Goal: Task Accomplishment & Management: Use online tool/utility

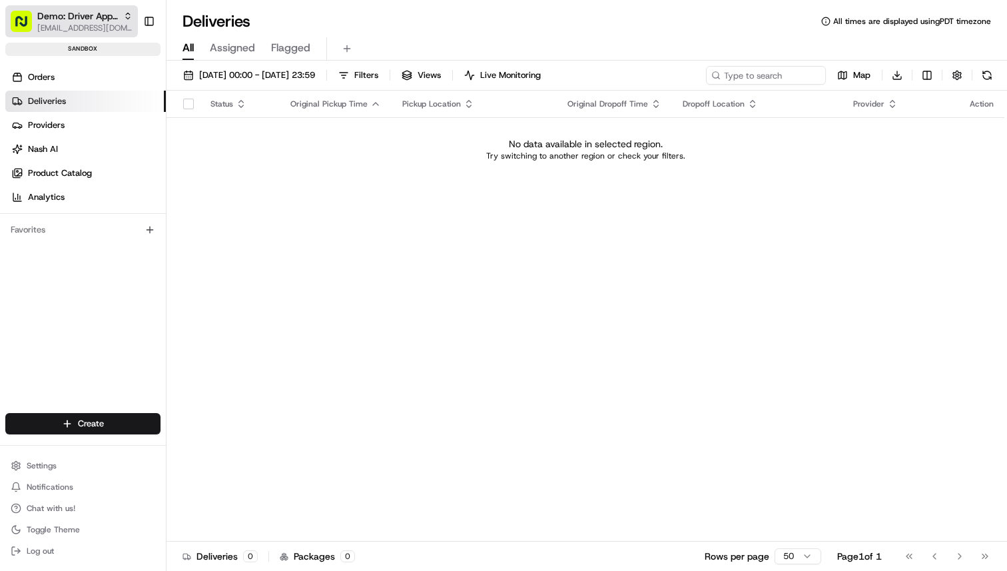
click at [107, 19] on span "Demo: Driver App APAC" at bounding box center [77, 15] width 81 height 13
type input "coles c"
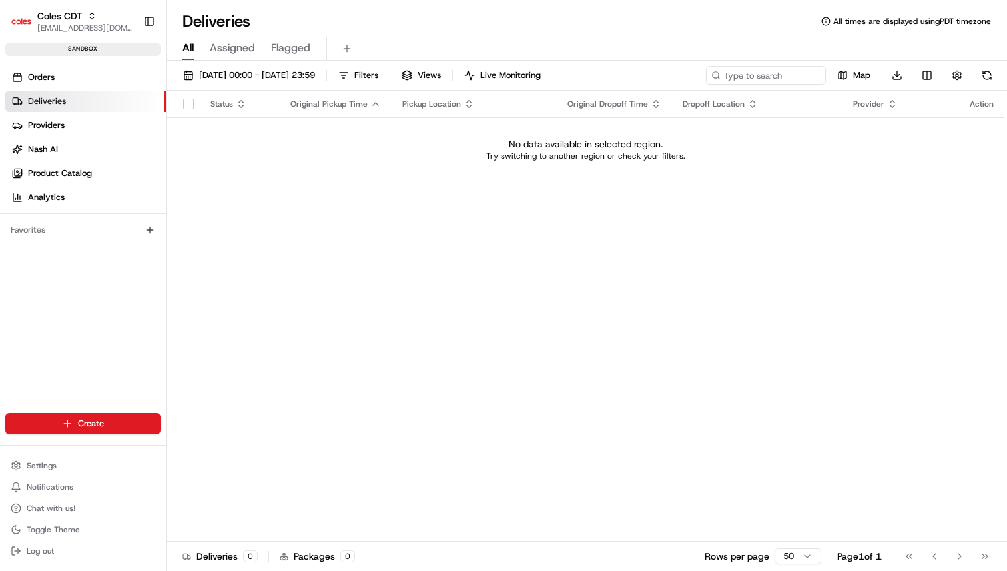
click at [76, 59] on div "Coles CDT [EMAIL_ADDRESS][DOMAIN_NAME] Toggle Sidebar sandbox" at bounding box center [83, 30] width 166 height 61
click at [76, 85] on link "Orders" at bounding box center [85, 77] width 161 height 21
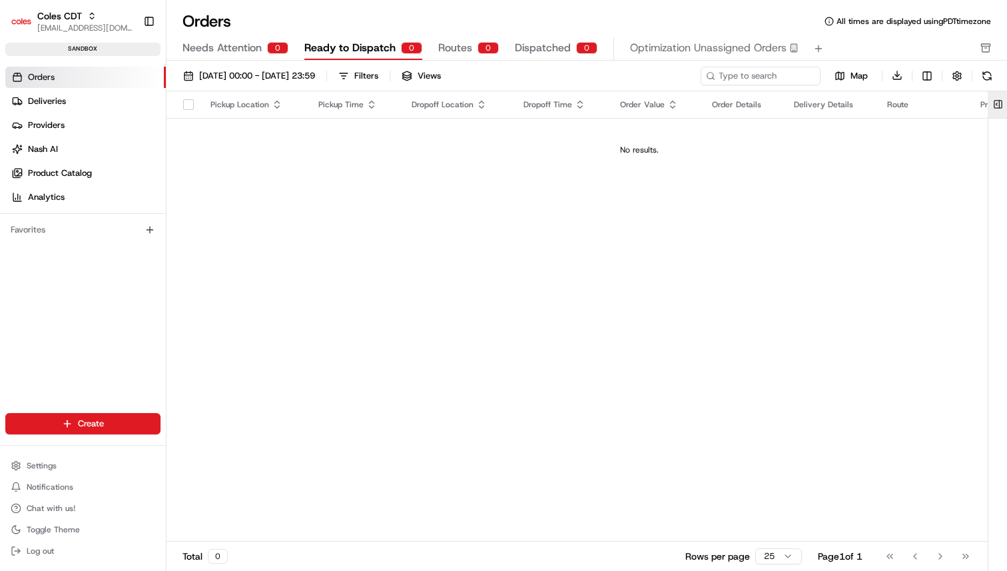
click at [1002, 103] on button at bounding box center [998, 104] width 22 height 27
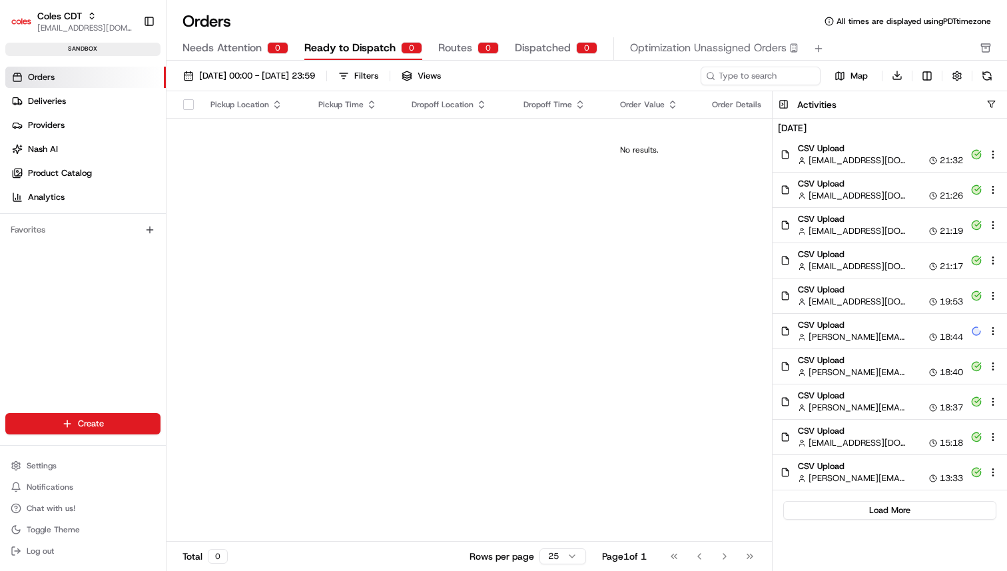
click at [887, 522] on div "Load More" at bounding box center [890, 510] width 234 height 40
click at [887, 514] on button "Load More" at bounding box center [889, 510] width 213 height 19
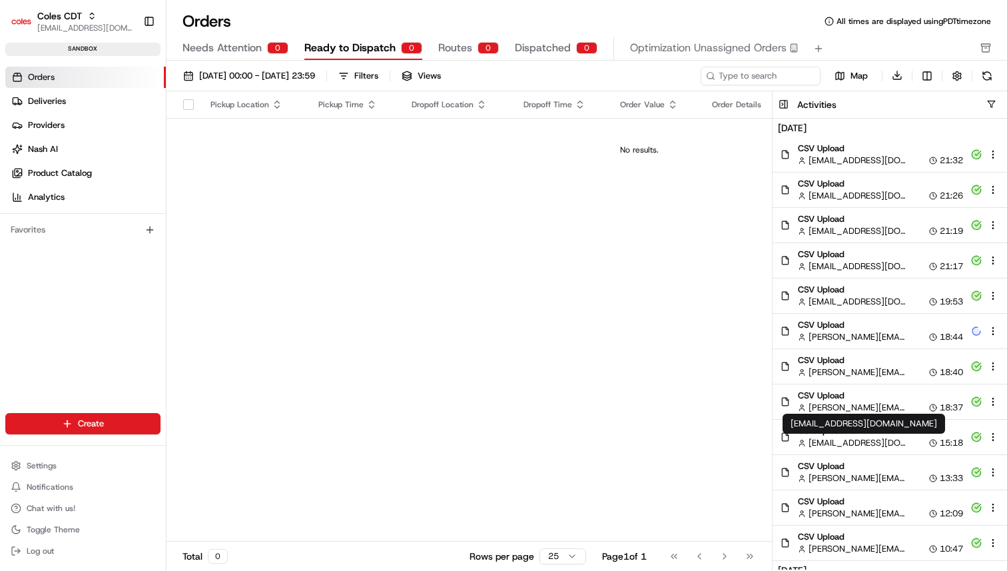
click at [882, 404] on span "[PERSON_NAME][EMAIL_ADDRESS][DOMAIN_NAME]" at bounding box center [857, 408] width 97 height 12
click at [859, 448] on span "[EMAIL_ADDRESS][DOMAIN_NAME]" at bounding box center [857, 443] width 97 height 12
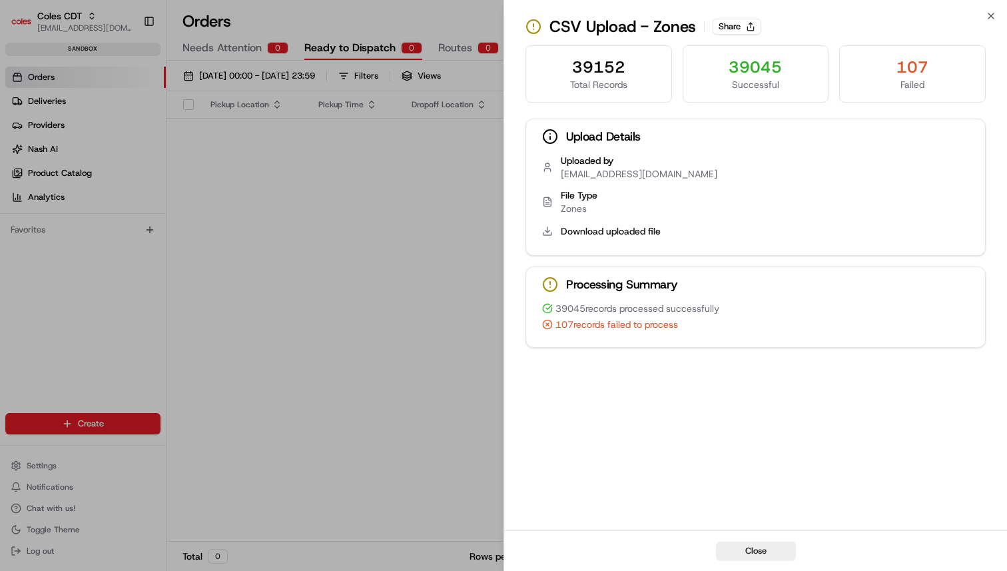
click at [546, 230] on icon at bounding box center [547, 231] width 11 height 11
click at [582, 230] on button "Download uploaded file" at bounding box center [611, 230] width 100 height 13
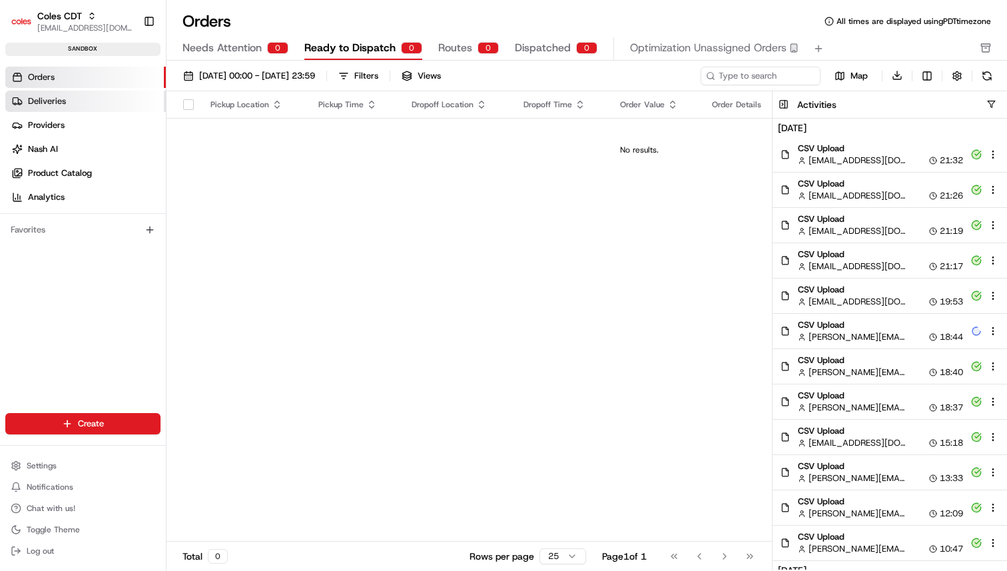
click at [93, 107] on link "Deliveries" at bounding box center [85, 101] width 161 height 21
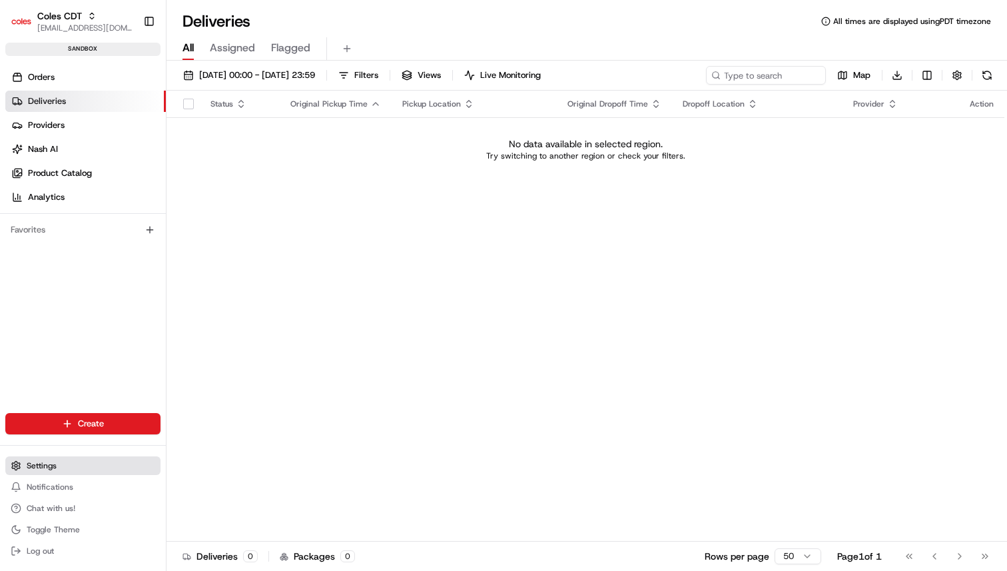
click at [61, 471] on button "Settings" at bounding box center [82, 465] width 155 height 19
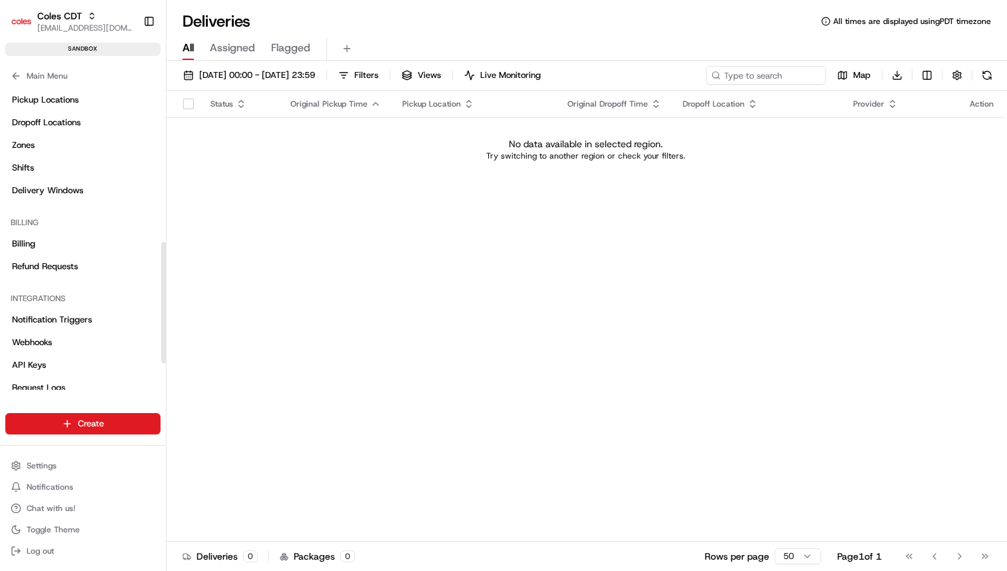
scroll to position [360, 0]
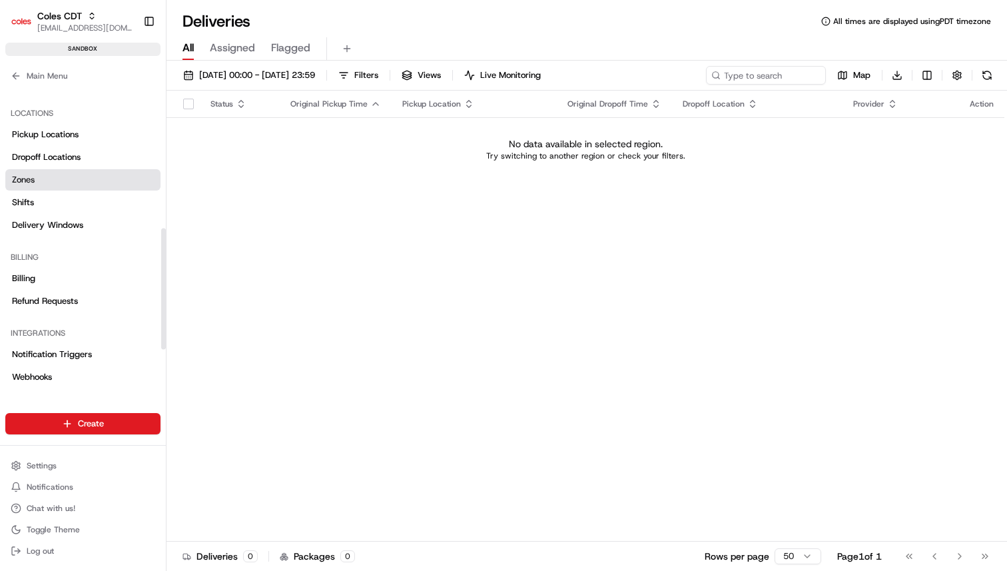
click at [67, 180] on link "Zones" at bounding box center [82, 179] width 155 height 21
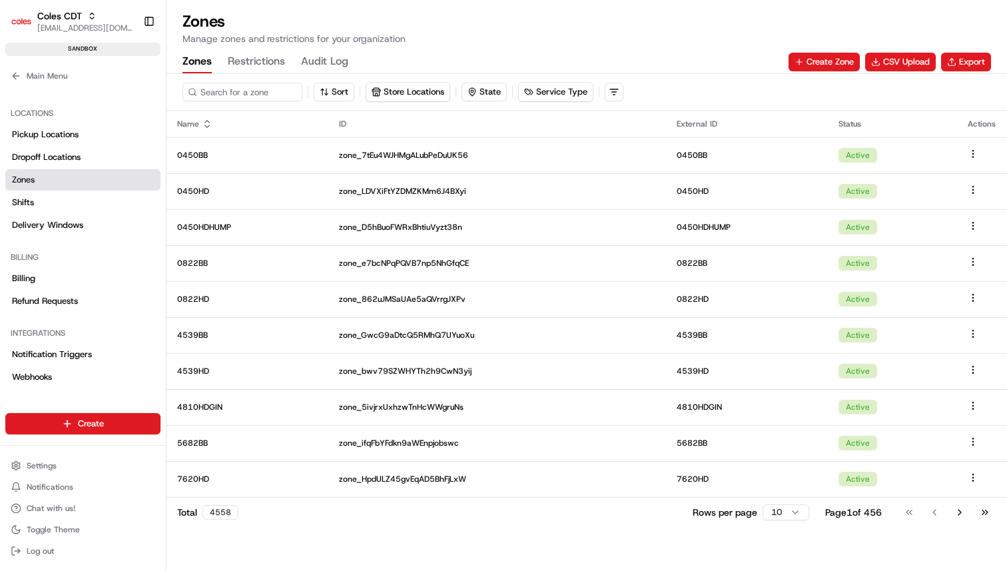
click at [266, 60] on button "Restrictions" at bounding box center [256, 62] width 57 height 23
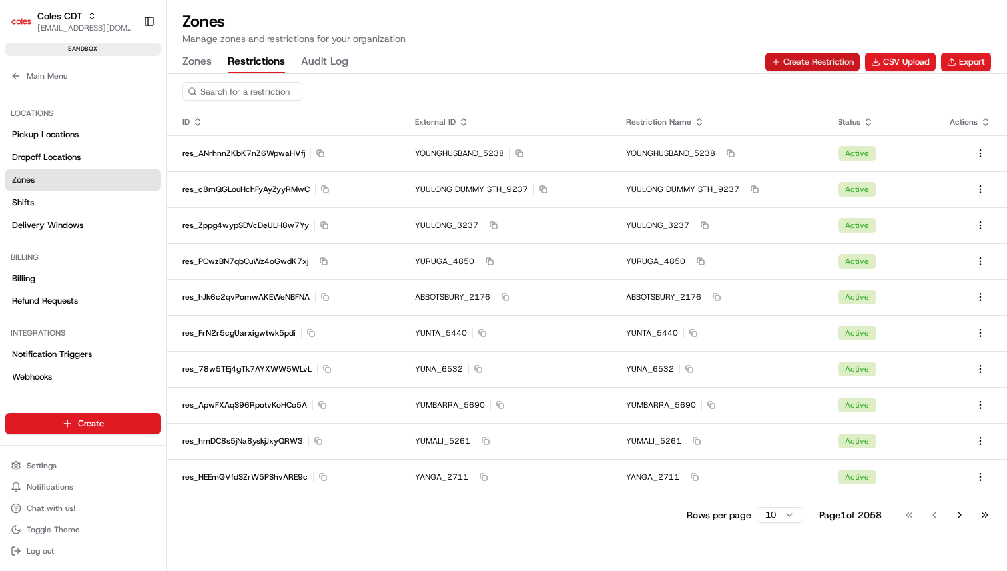
click at [785, 60] on button "Create Restriction" at bounding box center [812, 62] width 95 height 19
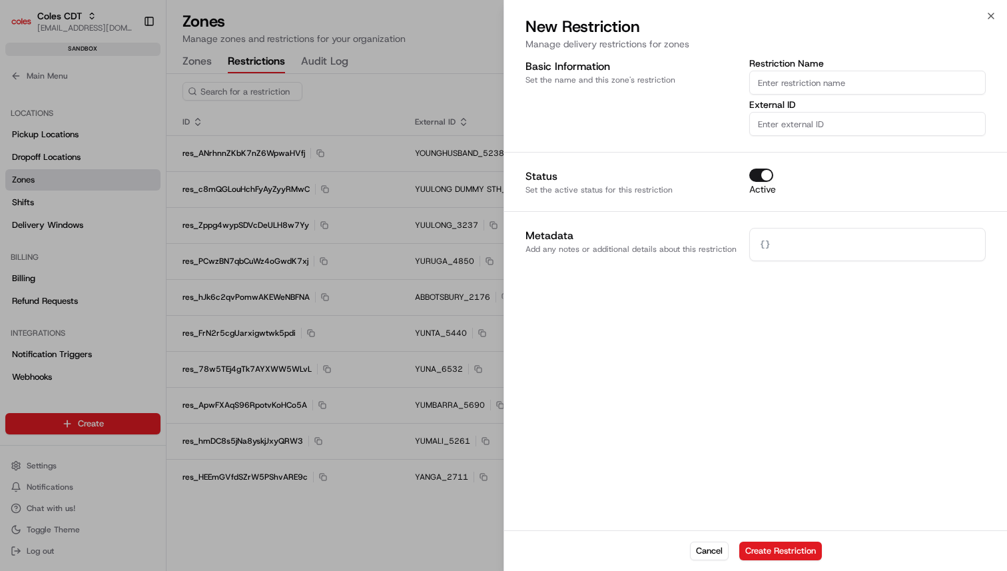
click at [815, 81] on input "Restriction Name" at bounding box center [867, 83] width 236 height 24
click at [690, 153] on div "Basic Information Set the name and this zone's restriction Restriction Name Ext…" at bounding box center [756, 160] width 460 height 202
click at [392, 252] on div at bounding box center [503, 285] width 1007 height 571
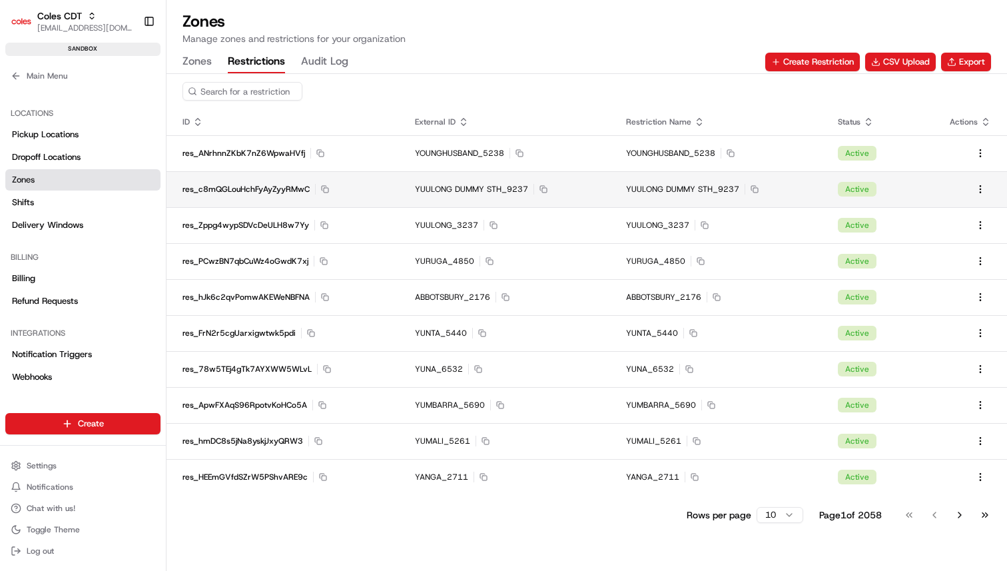
click at [441, 175] on td "YUULONG DUMMY STH_9237 Copy YUULONG DUMMY STH_9237" at bounding box center [505, 189] width 212 height 36
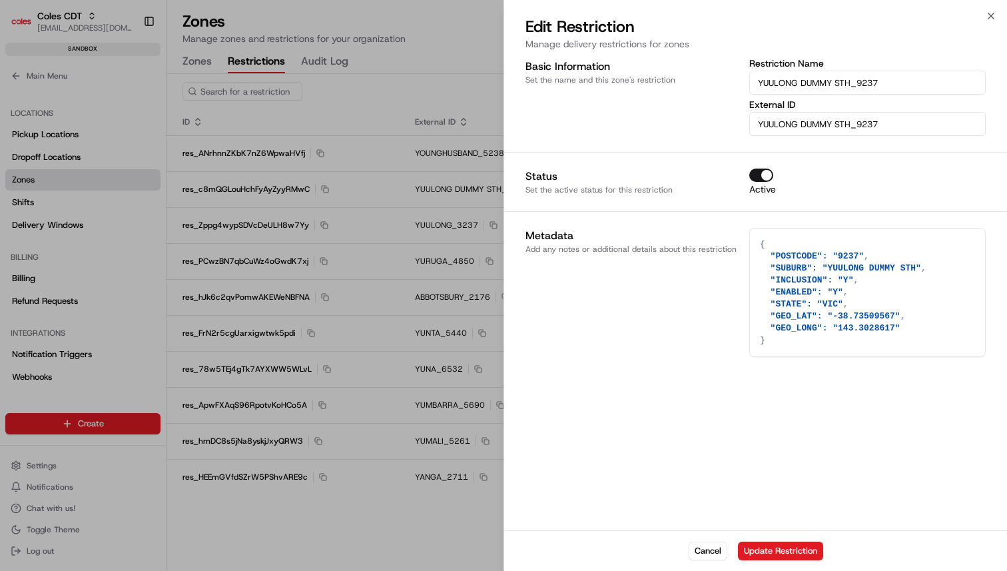
drag, startPoint x: 811, startPoint y: 254, endPoint x: 809, endPoint y: 330, distance: 75.3
click at [809, 330] on textarea "{ "POSTCODE": "9237", "SUBURB": "YUULONG DUMMY STH", "INCLUSION": "Y", "ENABLED…" at bounding box center [867, 292] width 235 height 128
click at [808, 332] on textarea "{ "POSTCODE": "9237", "SUBURB": "YUULONG DUMMY STH", "INCLUSION": "Y", "ENABLED…" at bounding box center [867, 292] width 235 height 128
